Goal: Transaction & Acquisition: Book appointment/travel/reservation

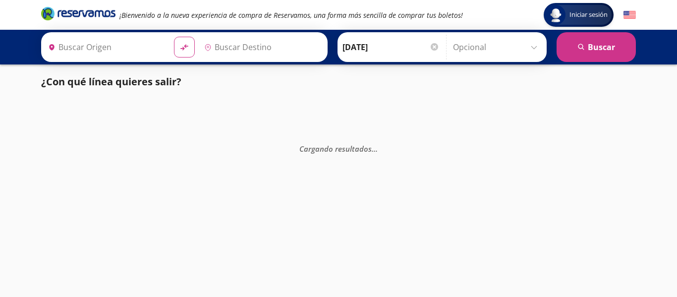
type input "[GEOGRAPHIC_DATA], [GEOGRAPHIC_DATA]"
type input "Central Autobuses Capu, [GEOGRAPHIC_DATA]"
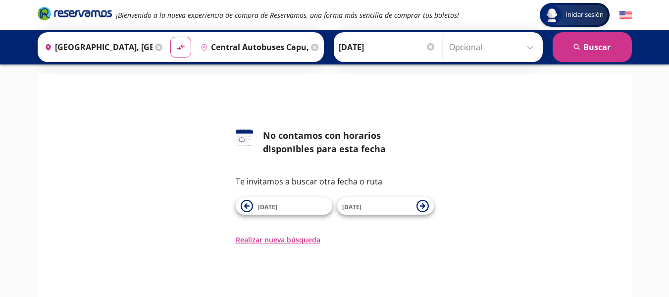
scroll to position [50, 0]
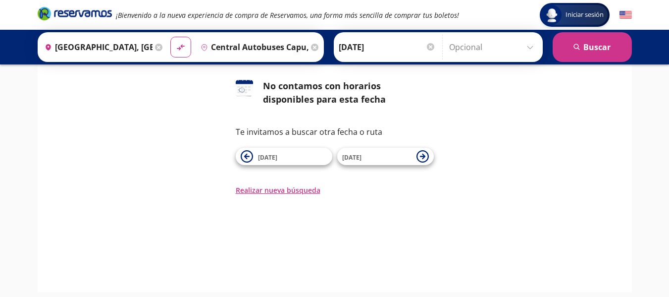
click at [279, 52] on input "Central Autobuses Capu, [GEOGRAPHIC_DATA]" at bounding box center [253, 47] width 112 height 25
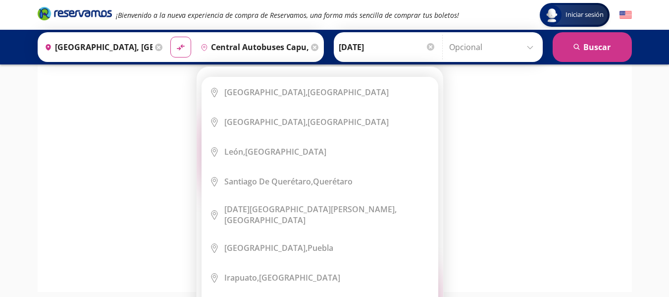
click at [311, 48] on icon at bounding box center [314, 47] width 7 height 7
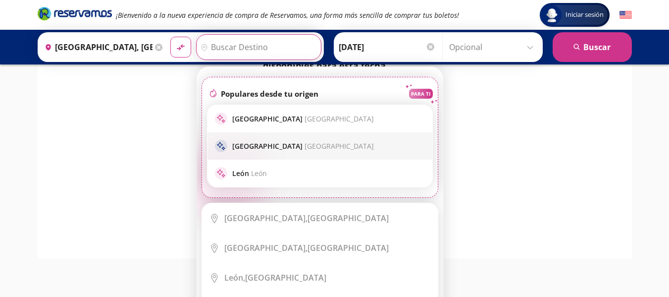
scroll to position [94, 0]
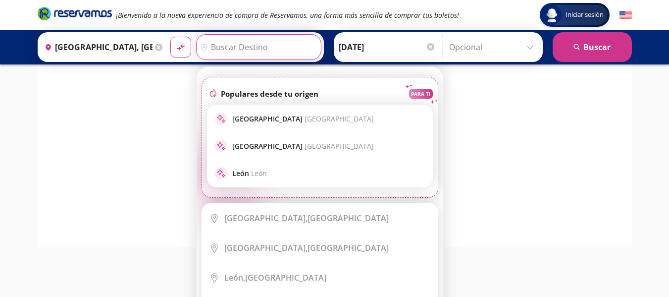
click at [155, 46] on icon at bounding box center [158, 47] width 7 height 7
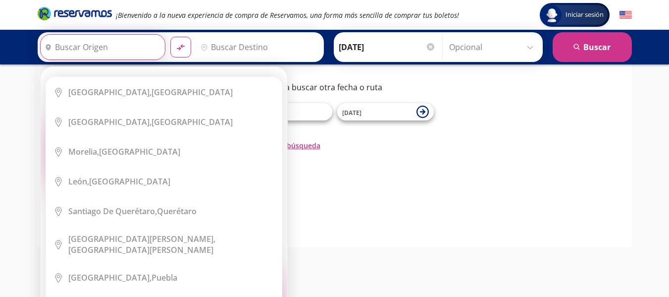
scroll to position [0, 0]
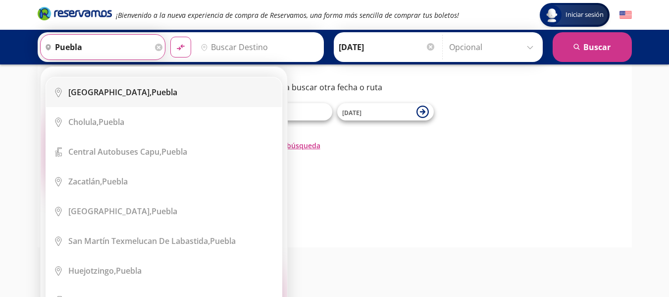
click at [93, 90] on b "[GEOGRAPHIC_DATA]," at bounding box center [109, 92] width 83 height 11
type input "[GEOGRAPHIC_DATA], [GEOGRAPHIC_DATA]"
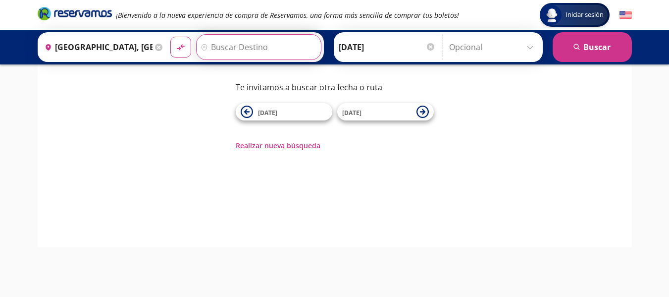
click at [236, 50] on input "Destino" at bounding box center [258, 47] width 122 height 25
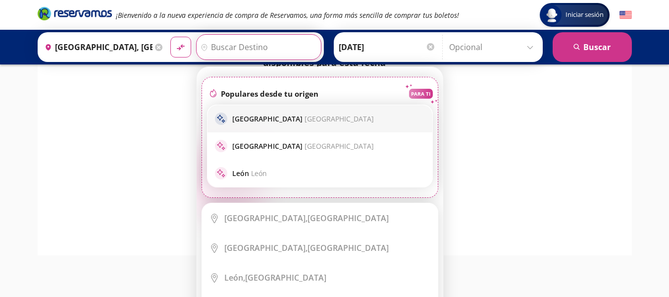
scroll to position [94, 0]
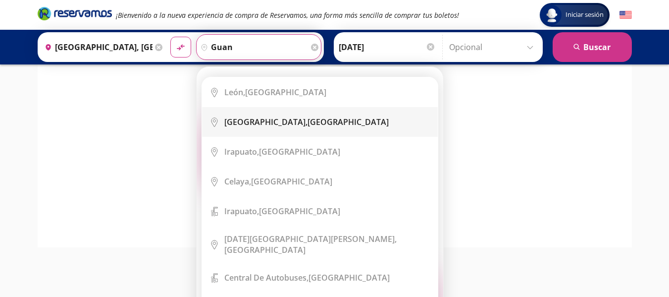
click at [236, 123] on b "[GEOGRAPHIC_DATA]," at bounding box center [265, 121] width 83 height 11
type input "[GEOGRAPHIC_DATA], [GEOGRAPHIC_DATA]"
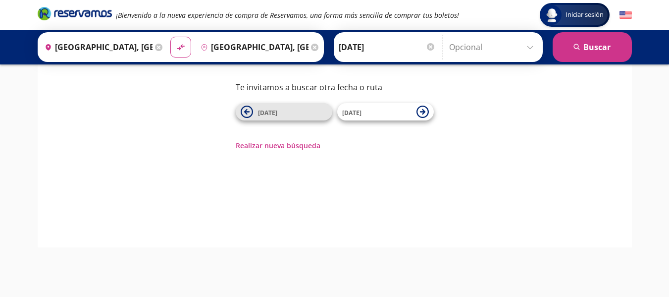
click at [292, 117] on span "[DATE]" at bounding box center [292, 112] width 69 height 12
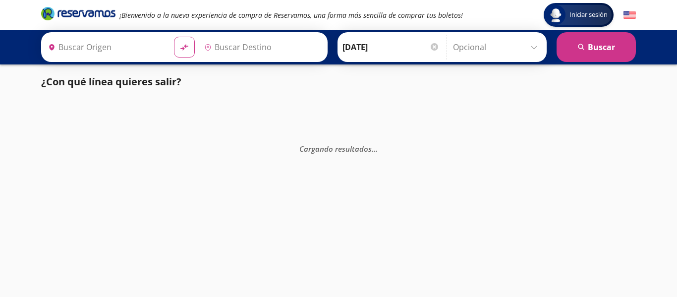
type input "Central Autobuses Capu, [GEOGRAPHIC_DATA]"
type input "[GEOGRAPHIC_DATA], [GEOGRAPHIC_DATA]"
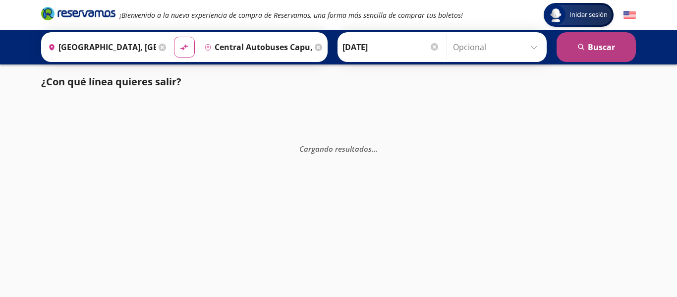
click at [597, 47] on button "search [GEOGRAPHIC_DATA]" at bounding box center [595, 47] width 79 height 30
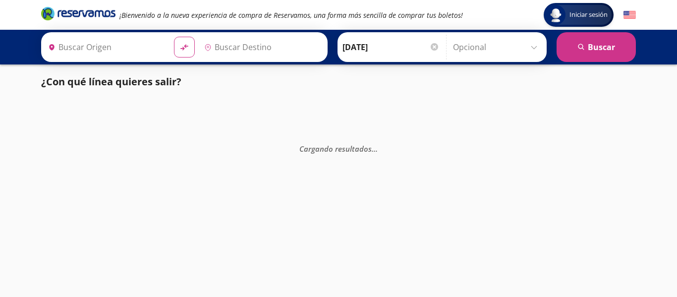
type input "[GEOGRAPHIC_DATA], [GEOGRAPHIC_DATA]"
type input "Central Autobuses Capu, [GEOGRAPHIC_DATA]"
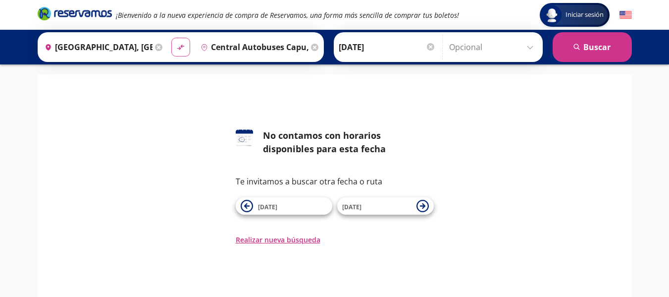
click at [176, 48] on icon "material-symbols:compare-arrows-rounded" at bounding box center [180, 47] width 9 height 9
type input "Central Autobuses Capu, [GEOGRAPHIC_DATA]"
type input "[GEOGRAPHIC_DATA], [GEOGRAPHIC_DATA]"
click at [311, 47] on icon at bounding box center [314, 47] width 7 height 7
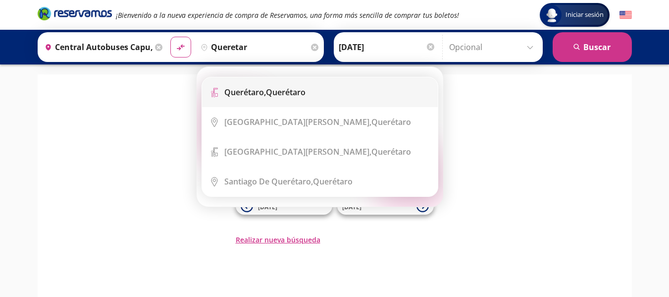
click at [269, 96] on div "Querétaro, Querétaro" at bounding box center [264, 92] width 81 height 11
type input "Querétaro, Querétaro"
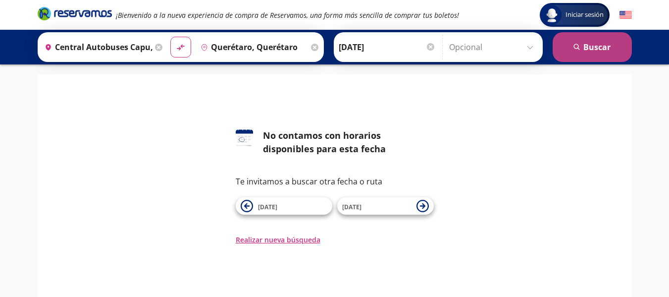
click at [601, 47] on button "search [GEOGRAPHIC_DATA]" at bounding box center [592, 47] width 79 height 30
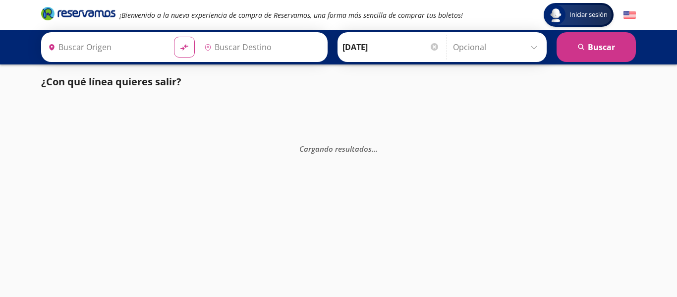
type input "Central Autobuses Capu, [GEOGRAPHIC_DATA]"
type input "Querétaro, Querétaro"
